Goal: Task Accomplishment & Management: Manage account settings

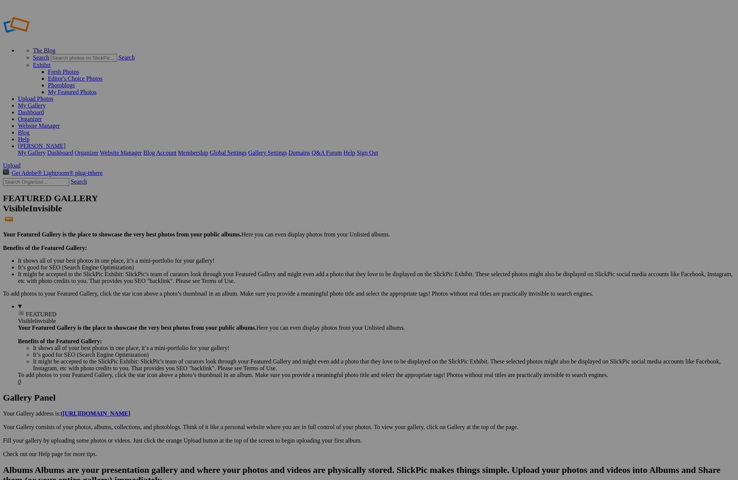
click at [42, 116] on link "Organizer" at bounding box center [30, 119] width 24 height 6
type input "Site Portfolio"
click at [302, 277] on span "Create" at bounding box center [294, 280] width 16 height 6
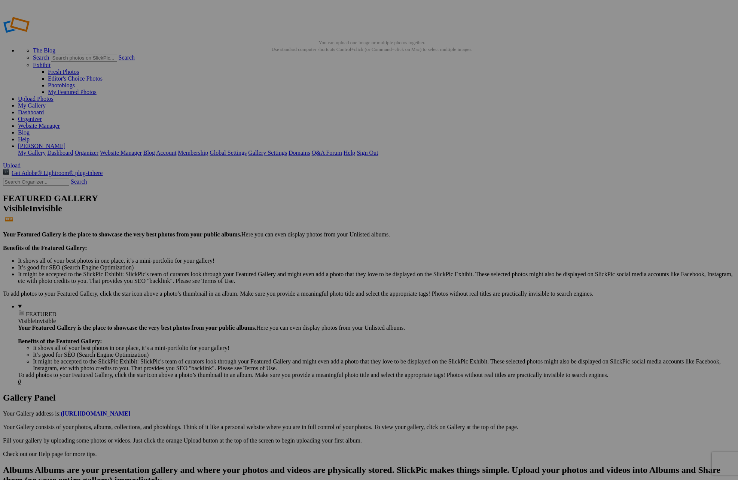
click at [319, 290] on link "Yes" at bounding box center [315, 289] width 9 height 6
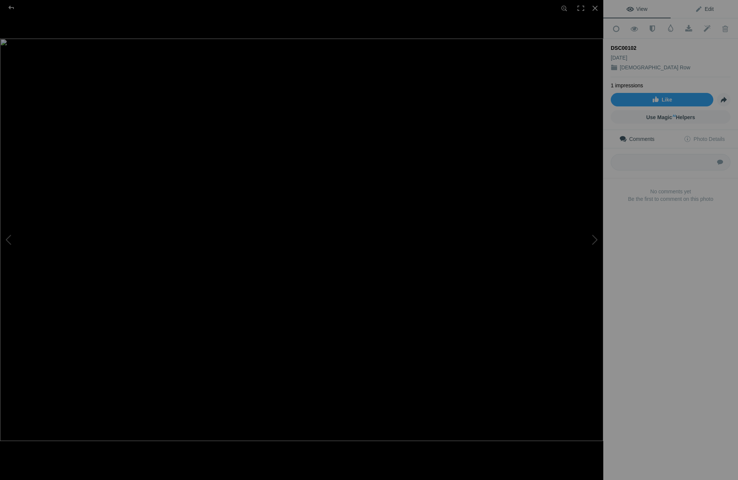
click at [711, 6] on span "Edit" at bounding box center [704, 9] width 19 height 6
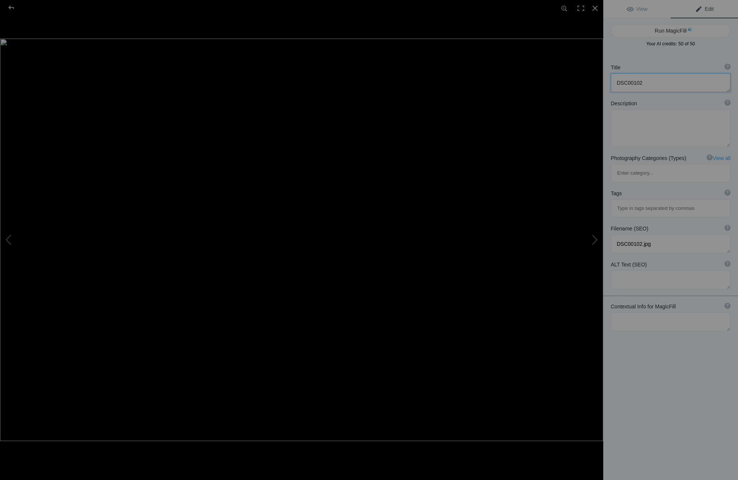
drag, startPoint x: 648, startPoint y: 81, endPoint x: 602, endPoint y: 81, distance: 45.3
click at [602, 81] on div "DSC00102 View Edit Run MagicFill AI Your AI credits: 50 of 50 You have used all…" at bounding box center [369, 240] width 738 height 480
type textarea "T.A Moulton Barn"
click at [630, 121] on textarea at bounding box center [671, 127] width 120 height 37
click at [630, 120] on textarea at bounding box center [671, 127] width 120 height 37
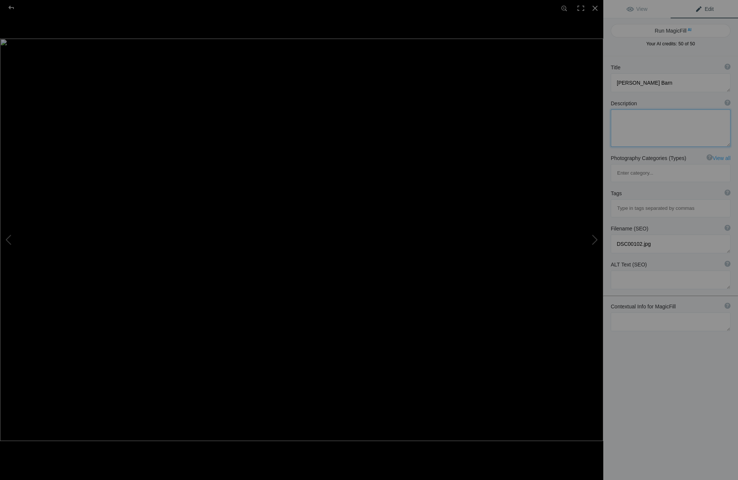
paste textarea "The T. A. Moulton Barn is a historic barn within the Mormon Row Historic Distri…"
type textarea "The T. A. Moulton Barn is a historic barn within the Mormon Row Historic Distri…"
click at [639, 10] on span "View" at bounding box center [637, 9] width 21 height 6
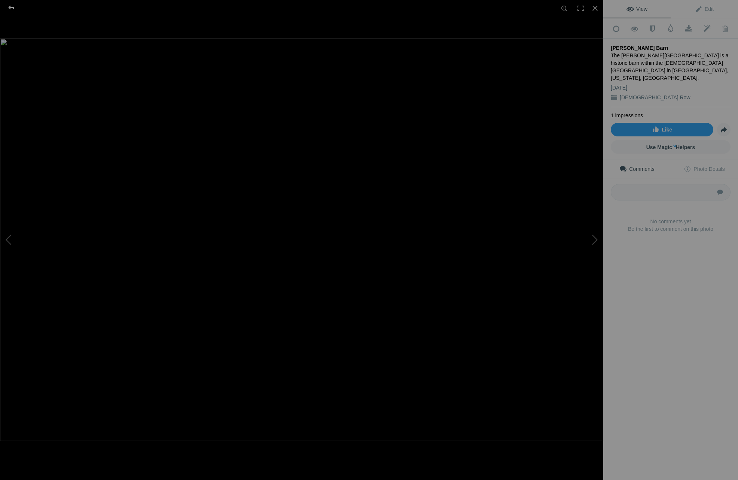
click at [14, 8] on div at bounding box center [11, 7] width 27 height 15
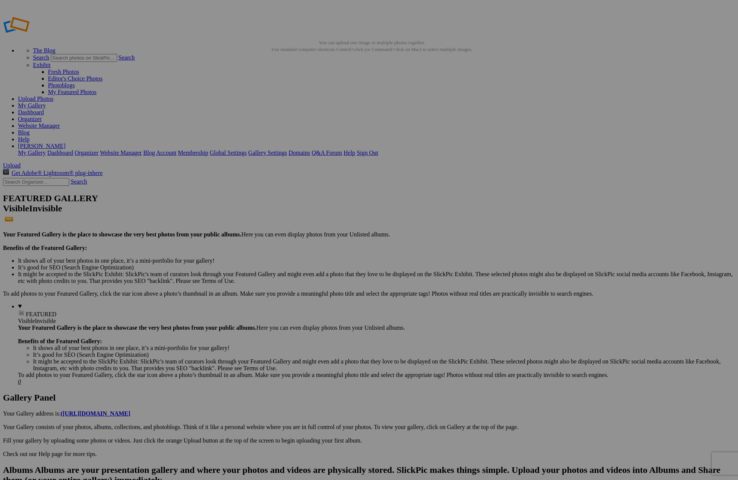
click at [60, 122] on link "Website Manager" at bounding box center [39, 125] width 42 height 6
